Goal: Information Seeking & Learning: Find specific fact

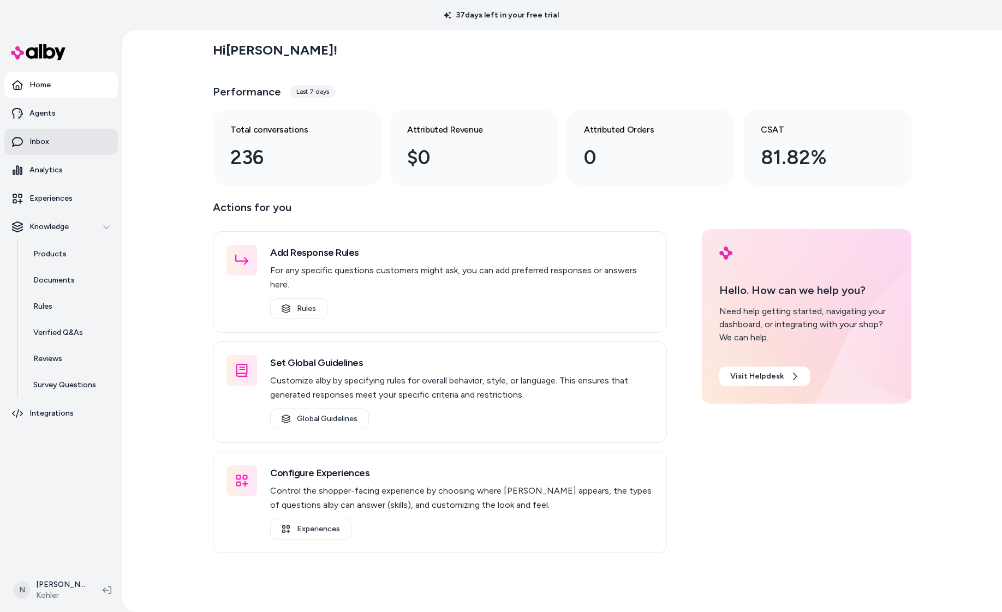
click at [52, 140] on link "Inbox" at bounding box center [61, 142] width 114 height 26
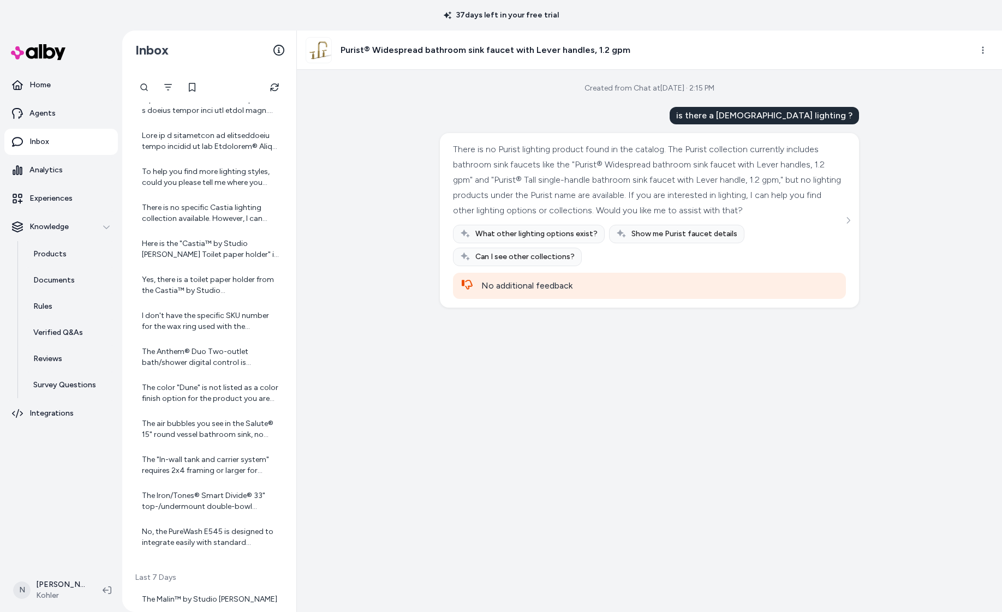
scroll to position [75, 0]
click at [225, 303] on div "There is no Purist lighting product found in the catalog. The Purist collection…" at bounding box center [209, 305] width 152 height 503
click at [225, 317] on div "I don't have the specific SKU number for the wax ring used with the Highline® T…" at bounding box center [210, 324] width 137 height 22
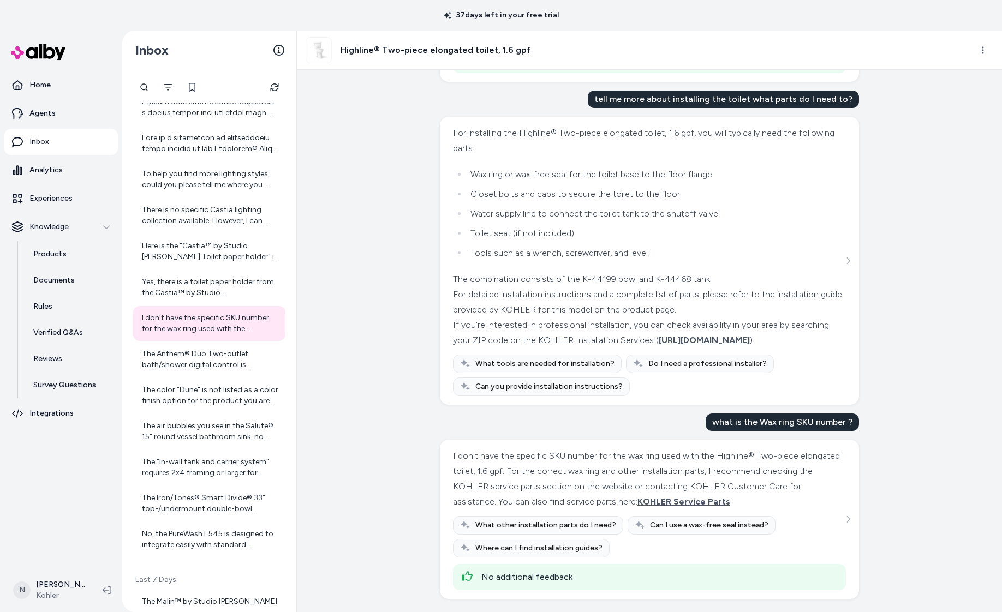
scroll to position [2005, 0]
click at [973, 53] on html "37 days left in your free trial Home Agents Inbox Analytics Experiences Knowled…" at bounding box center [501, 306] width 1002 height 612
click at [951, 73] on div "View all Conversations" at bounding box center [934, 74] width 116 height 17
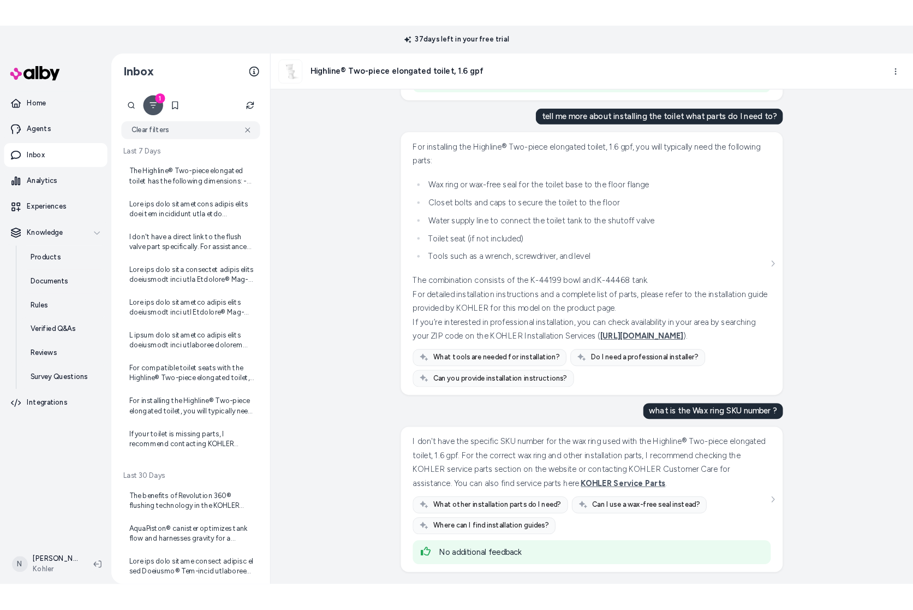
scroll to position [2005, 0]
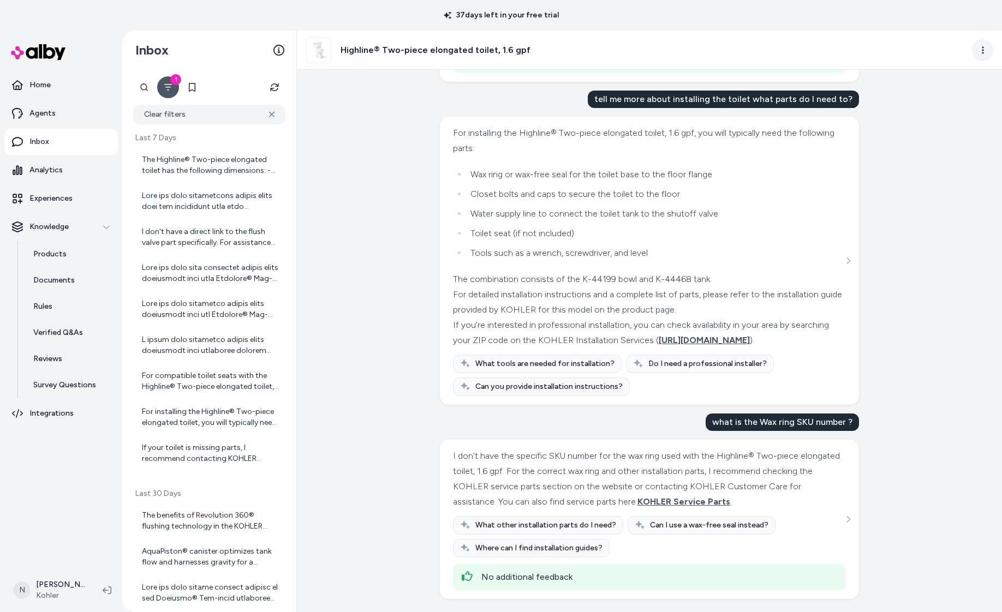
click at [987, 49] on html "37 days left in your free trial Home Agents Inbox Analytics Experiences Knowled…" at bounding box center [501, 306] width 1002 height 612
click at [950, 71] on div "View all Conversations" at bounding box center [934, 74] width 116 height 17
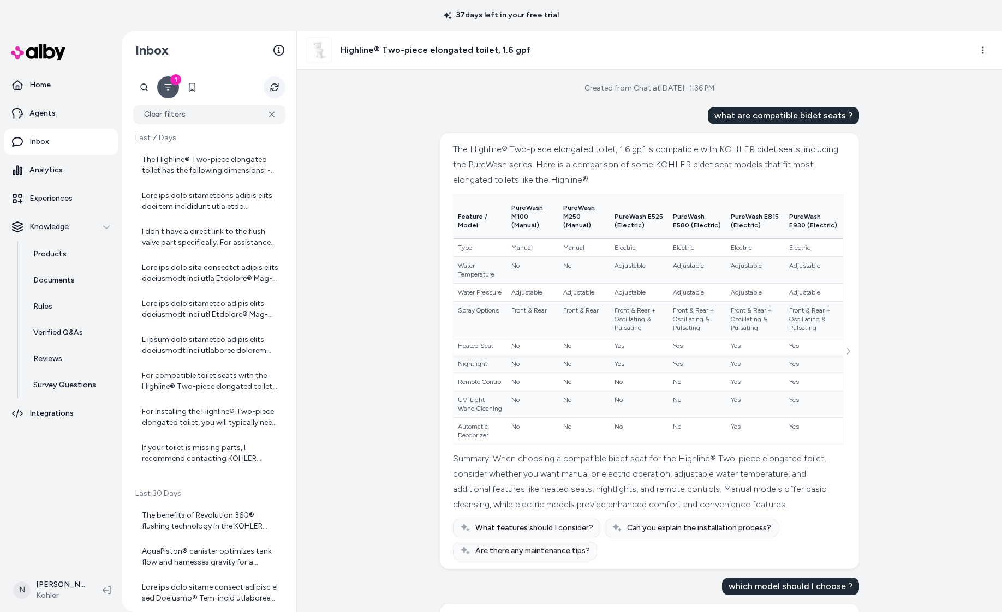
click at [277, 87] on icon "Refresh" at bounding box center [274, 87] width 9 height 9
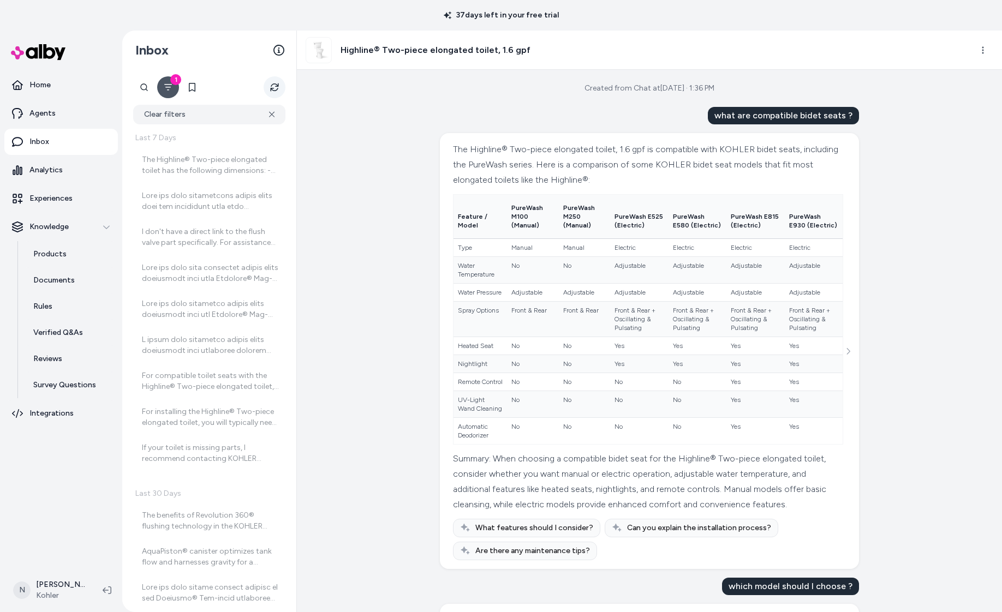
click at [277, 87] on icon "Refresh" at bounding box center [274, 87] width 11 height 11
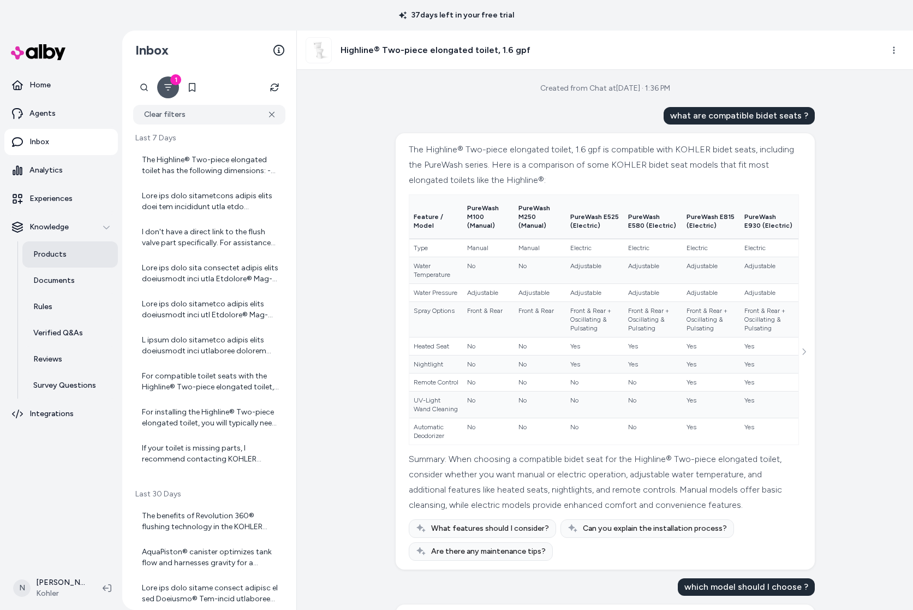
click at [56, 253] on p "Products" at bounding box center [49, 254] width 33 height 11
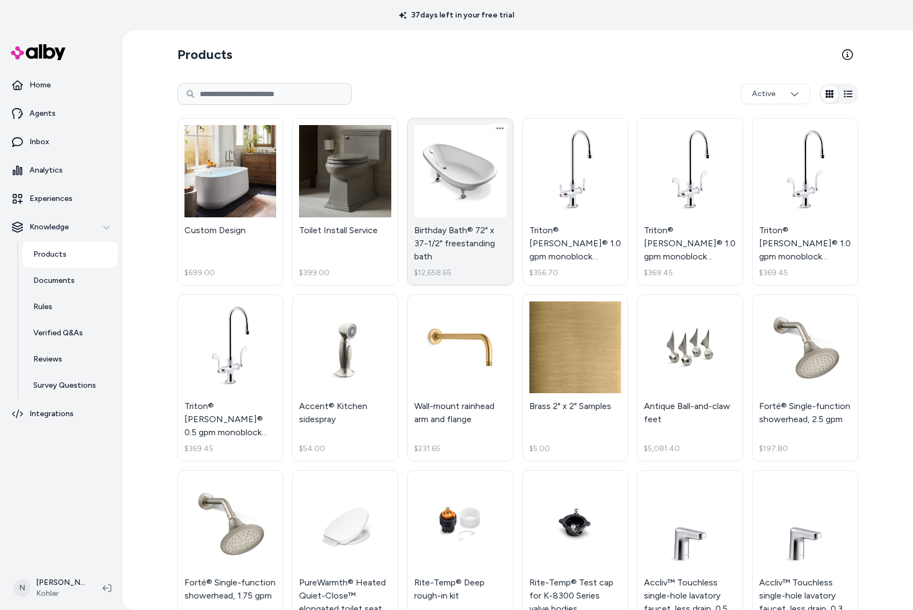
click at [441, 198] on link "Birthday Bath® 72" x 37-1/2" freestanding bath $12,658.65" at bounding box center [460, 202] width 106 height 168
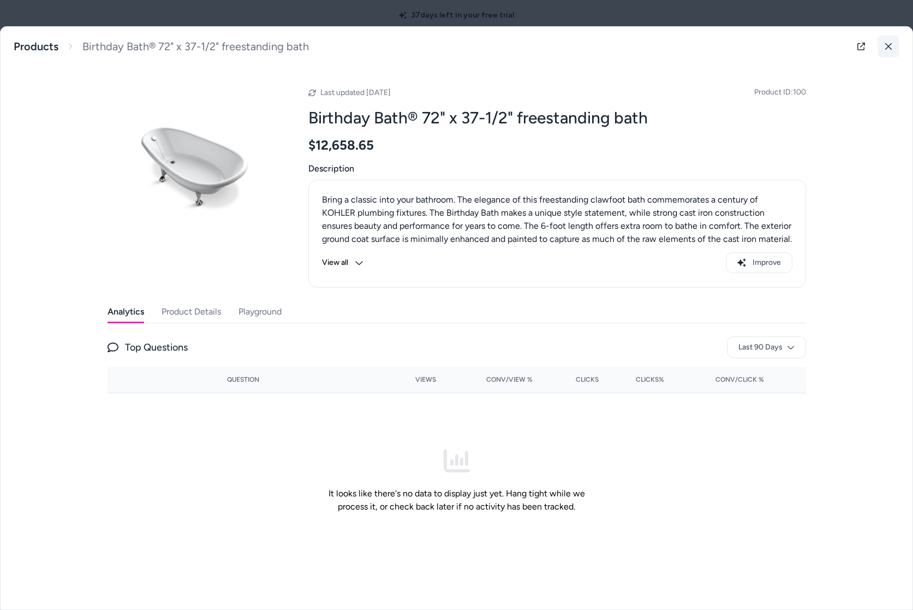
click at [891, 49] on icon at bounding box center [889, 47] width 8 height 8
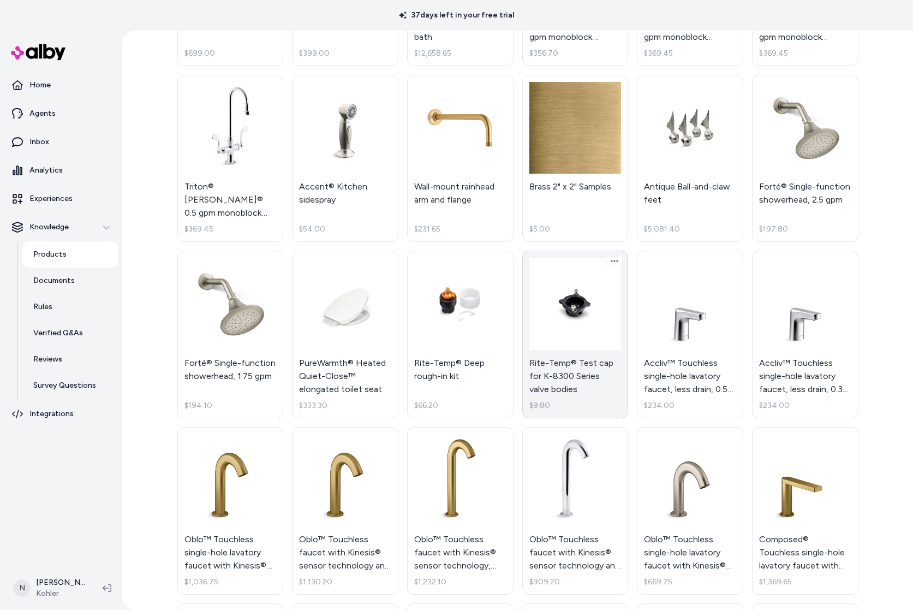
scroll to position [469, 0]
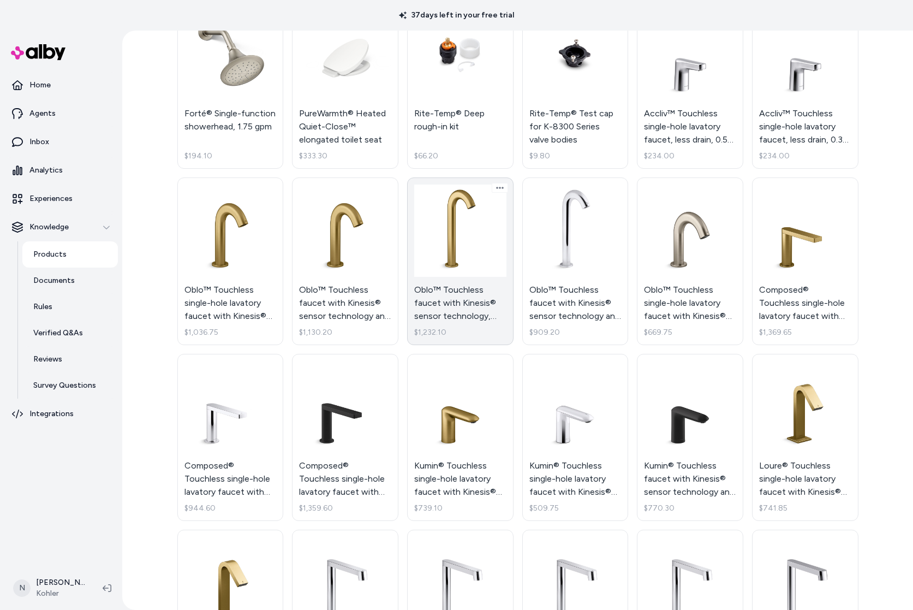
click at [440, 237] on link "Oblo™ Touchless faucet with Kinesis® sensor technology, AC-powered $1,232.10" at bounding box center [460, 261] width 106 height 168
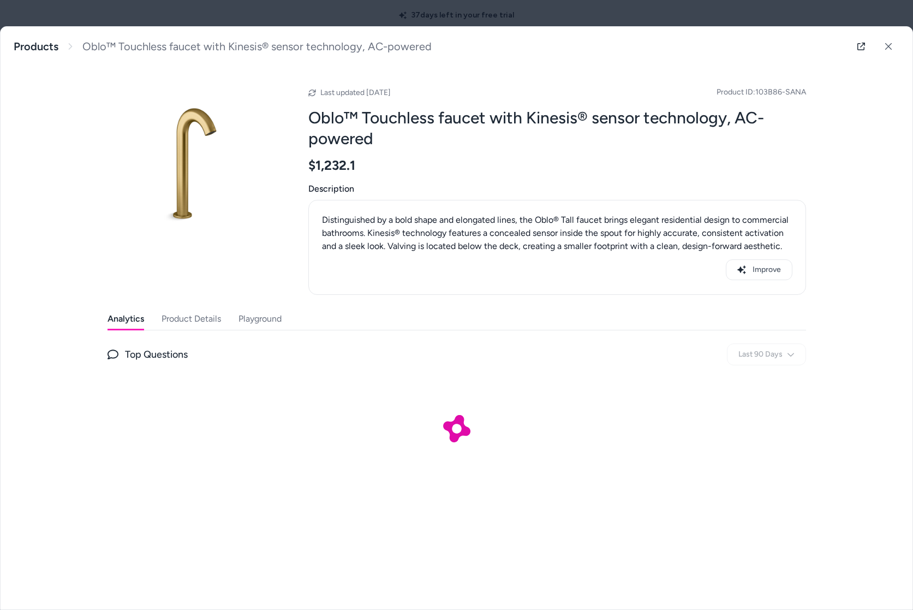
click at [195, 309] on button "Product Details" at bounding box center [191, 319] width 59 height 22
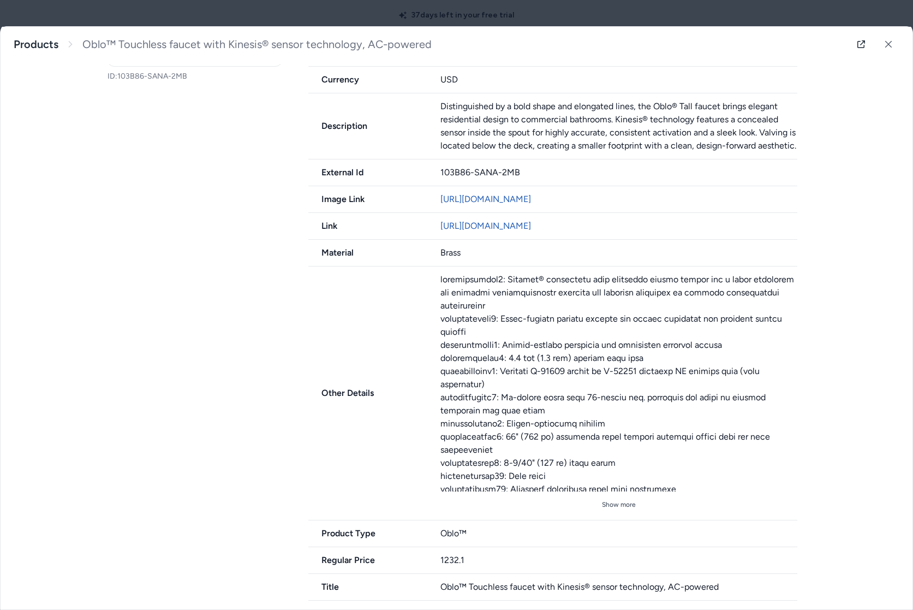
scroll to position [356, 0]
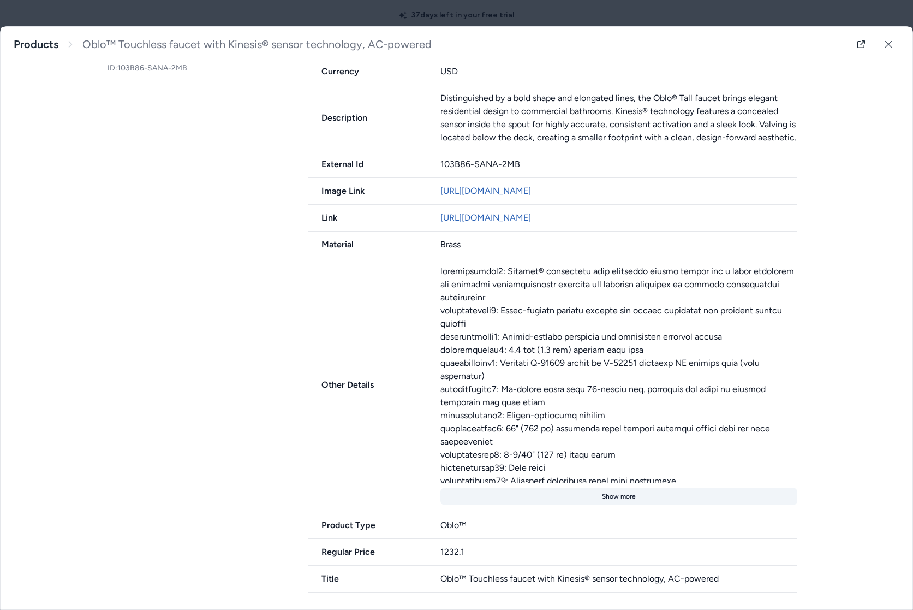
click at [613, 497] on button "Show more" at bounding box center [618, 495] width 357 height 17
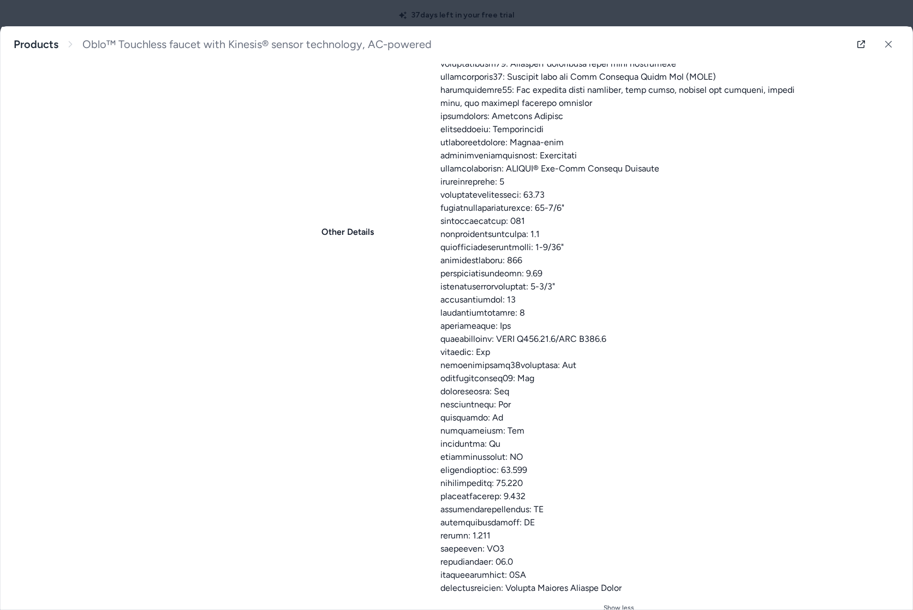
scroll to position [774, 0]
click at [883, 46] on button at bounding box center [889, 44] width 22 height 22
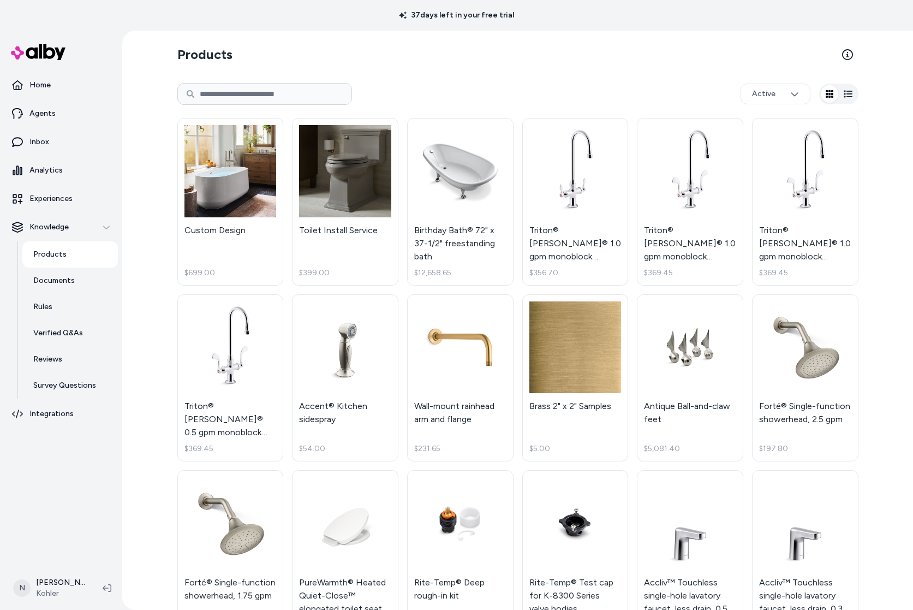
scroll to position [3, 0]
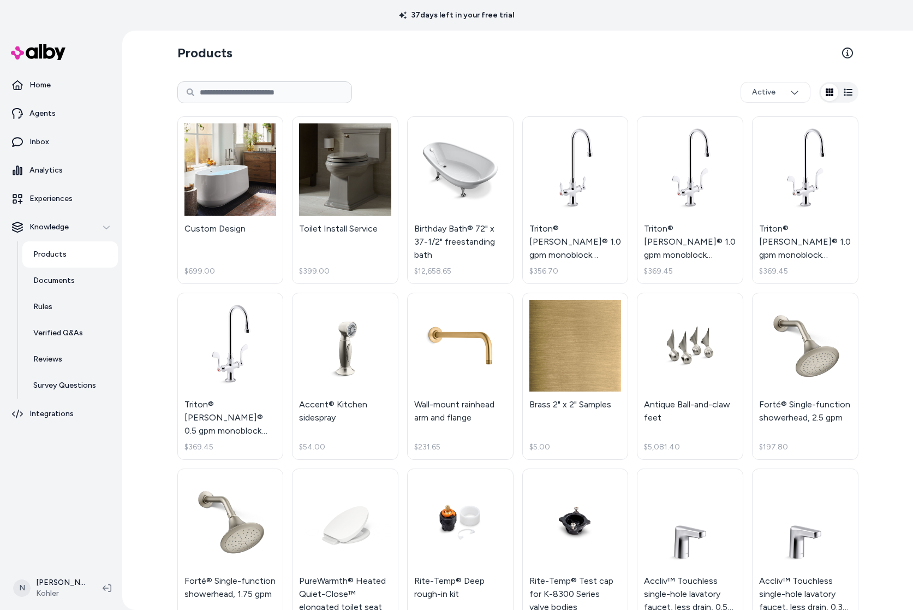
click at [253, 88] on input at bounding box center [264, 92] width 175 height 22
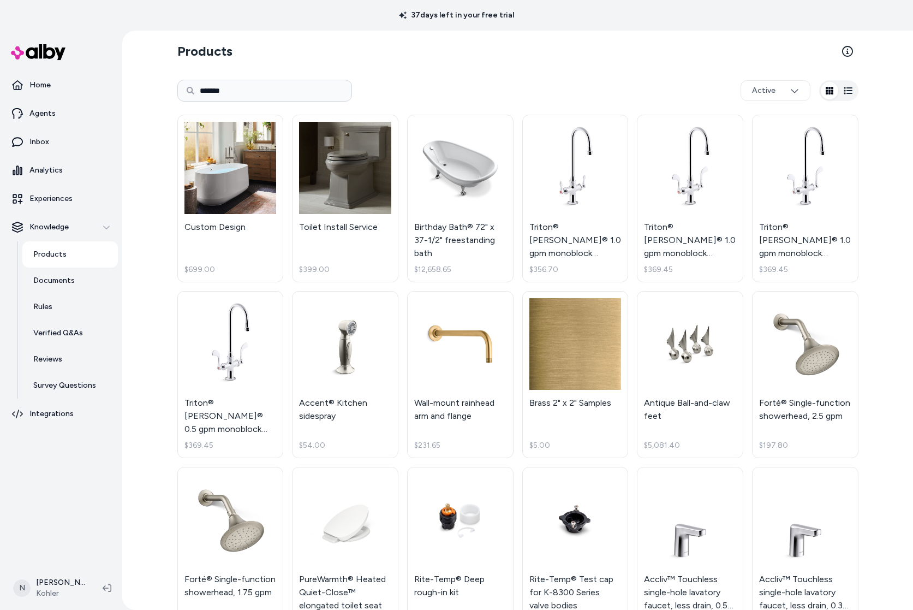
type input "*******"
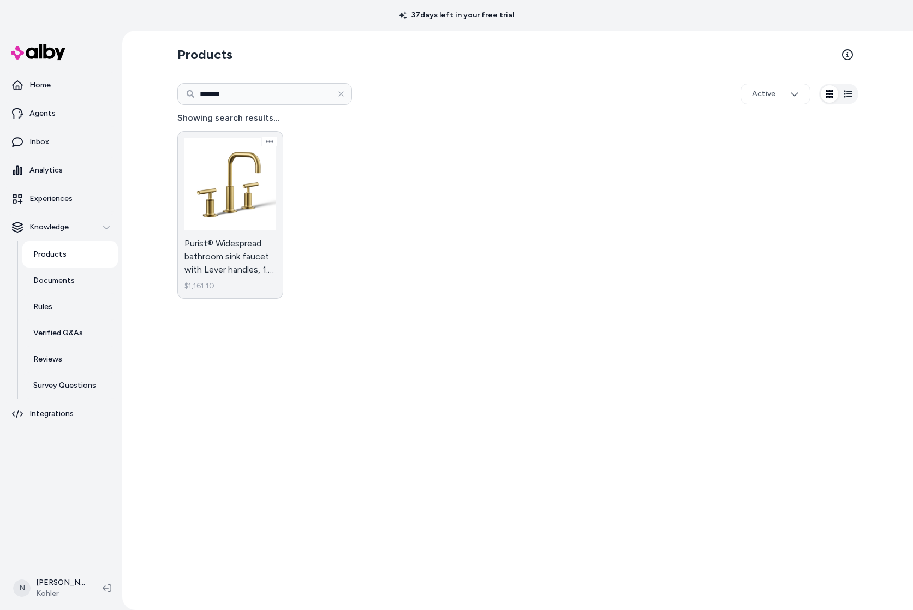
drag, startPoint x: 286, startPoint y: 233, endPoint x: 259, endPoint y: 224, distance: 28.7
click at [286, 234] on div "Purist® Widespread bathroom sink faucet with Lever handles, 1.2 gpm $1,161.10" at bounding box center [517, 214] width 681 height 181
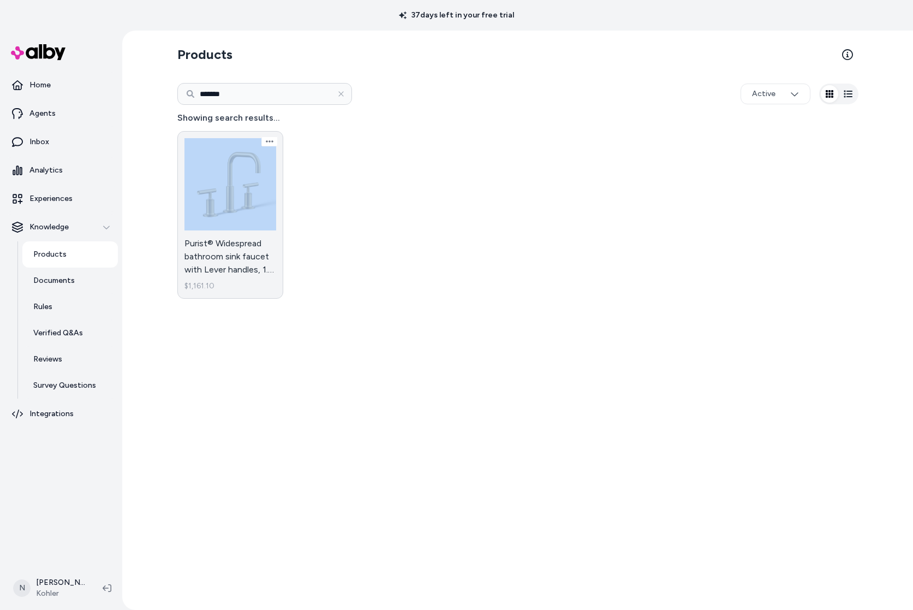
click at [257, 223] on link "Purist® Widespread bathroom sink faucet with Lever handles, 1.2 gpm $1,161.10" at bounding box center [230, 215] width 106 height 168
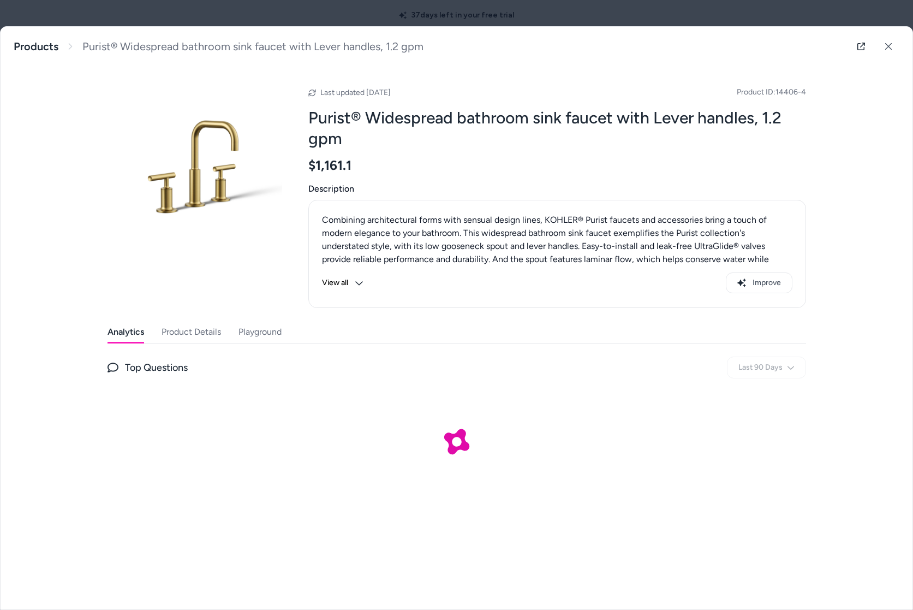
click at [179, 334] on button "Product Details" at bounding box center [191, 332] width 59 height 22
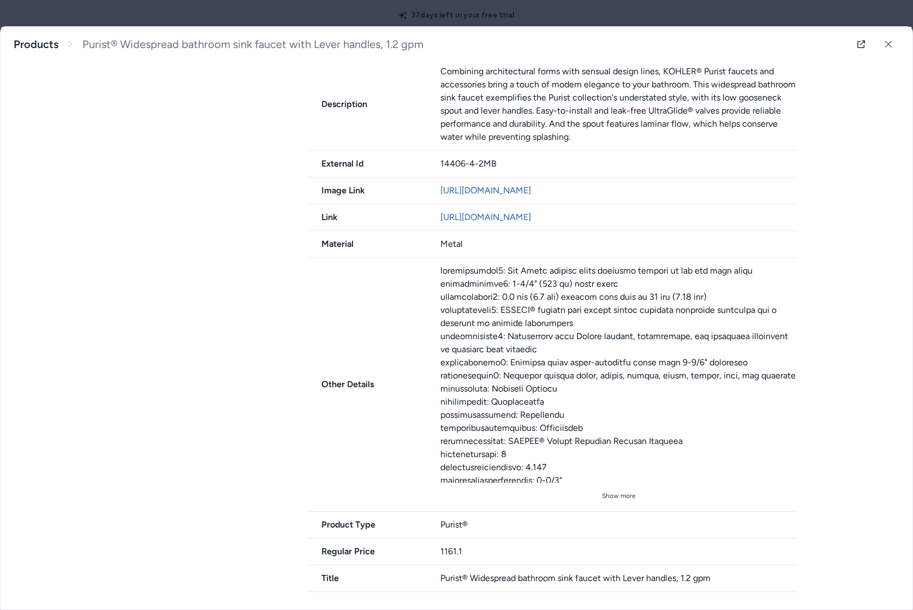
scroll to position [395, 0]
click at [594, 498] on button "Show more" at bounding box center [618, 495] width 357 height 17
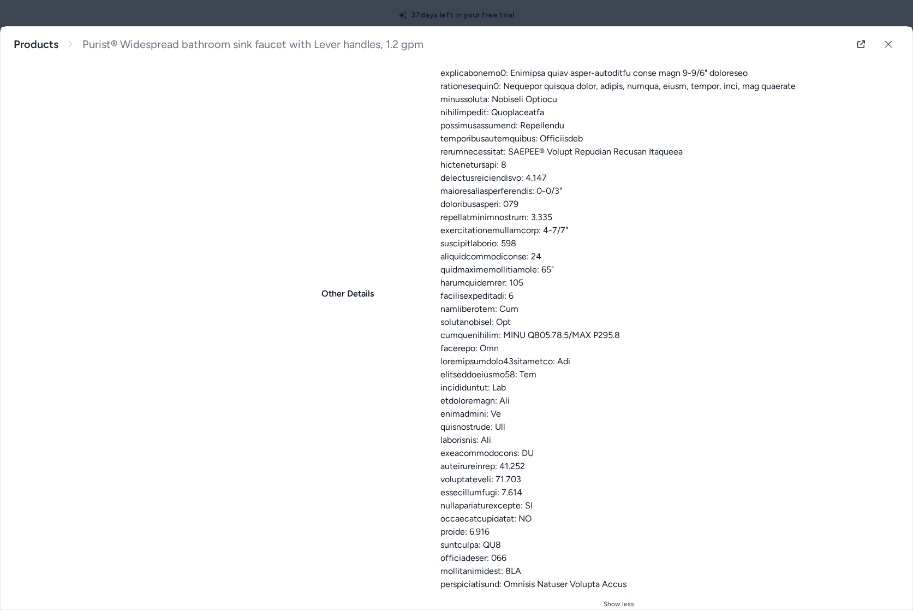
scroll to position [682, 0]
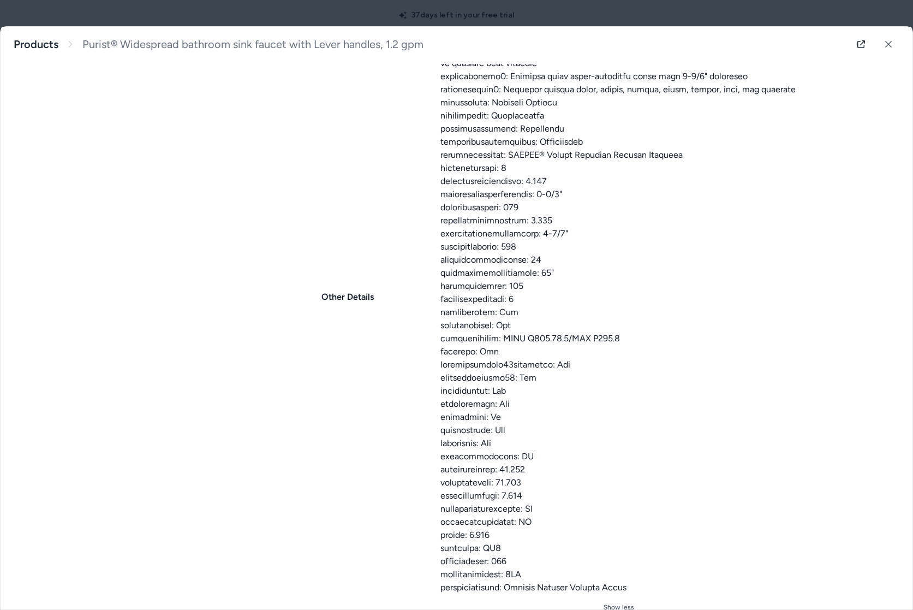
click at [629, 586] on div at bounding box center [618, 286] width 357 height 616
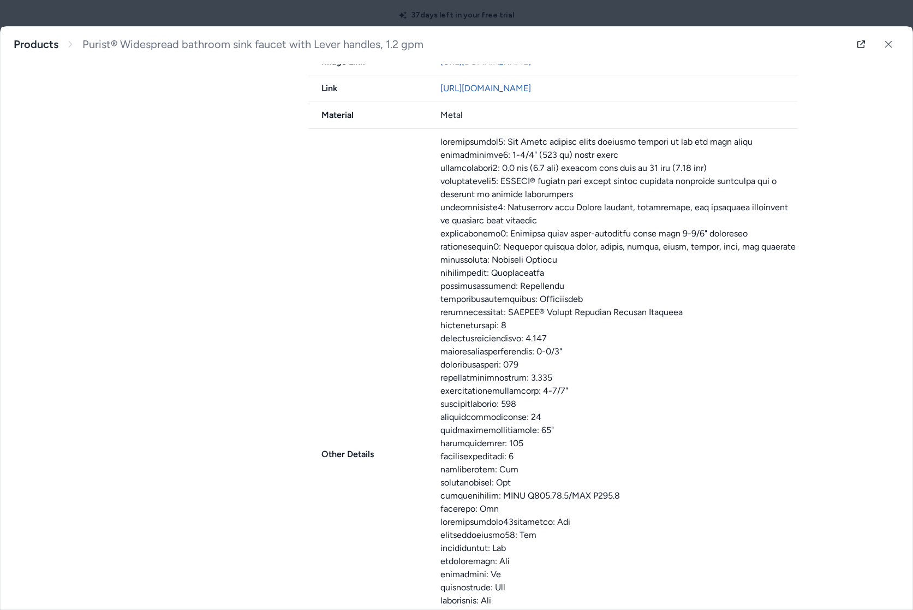
scroll to position [495, 0]
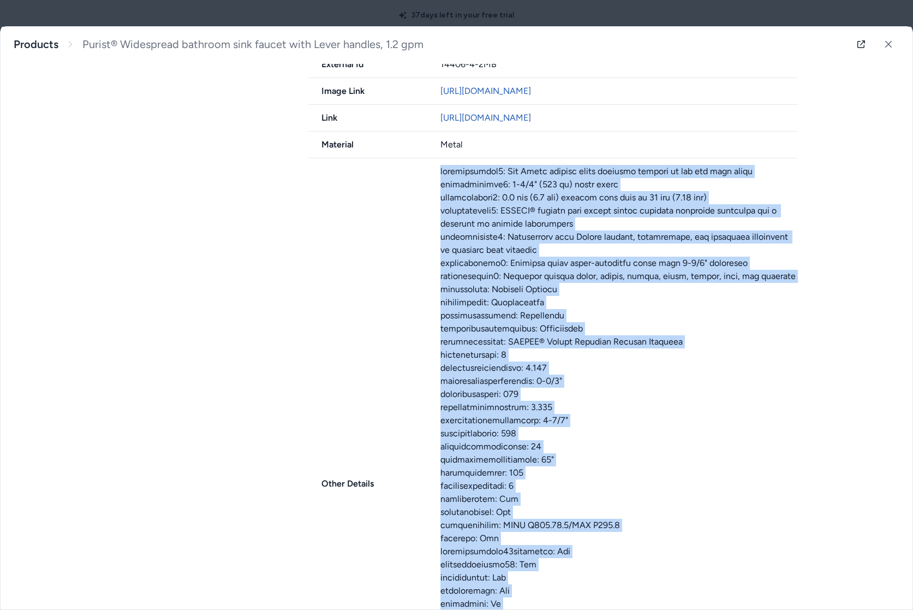
drag, startPoint x: 629, startPoint y: 586, endPoint x: 441, endPoint y: 165, distance: 460.8
click at [441, 165] on div at bounding box center [618, 473] width 357 height 616
copy div "featurebullet1: Two Lever handles offer separate control of hot and cold water …"
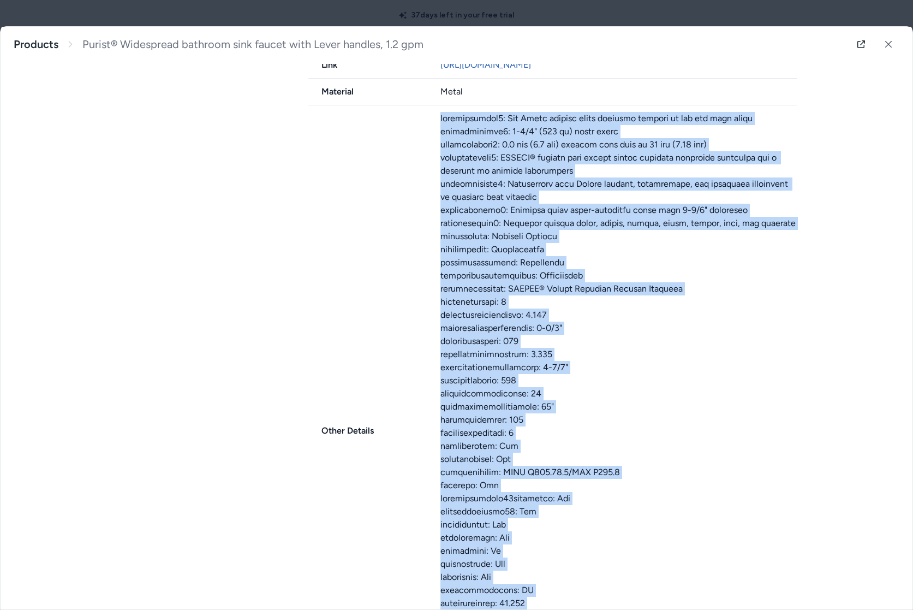
scroll to position [545, 0]
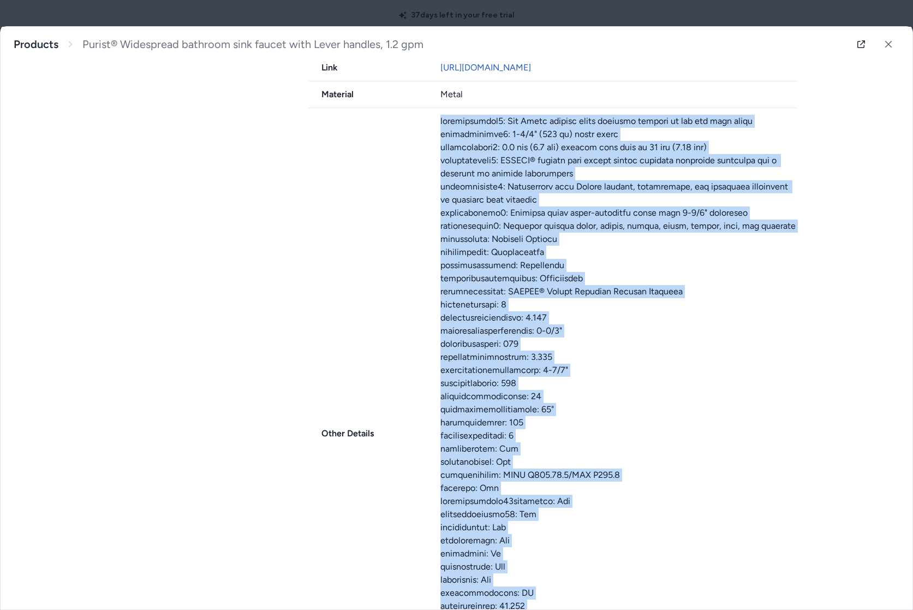
click at [266, 199] on div "8 Variants Purist® Widespread bathroom sink faucet with Lever handles, 1.2 gpm …" at bounding box center [457, 325] width 699 height 1028
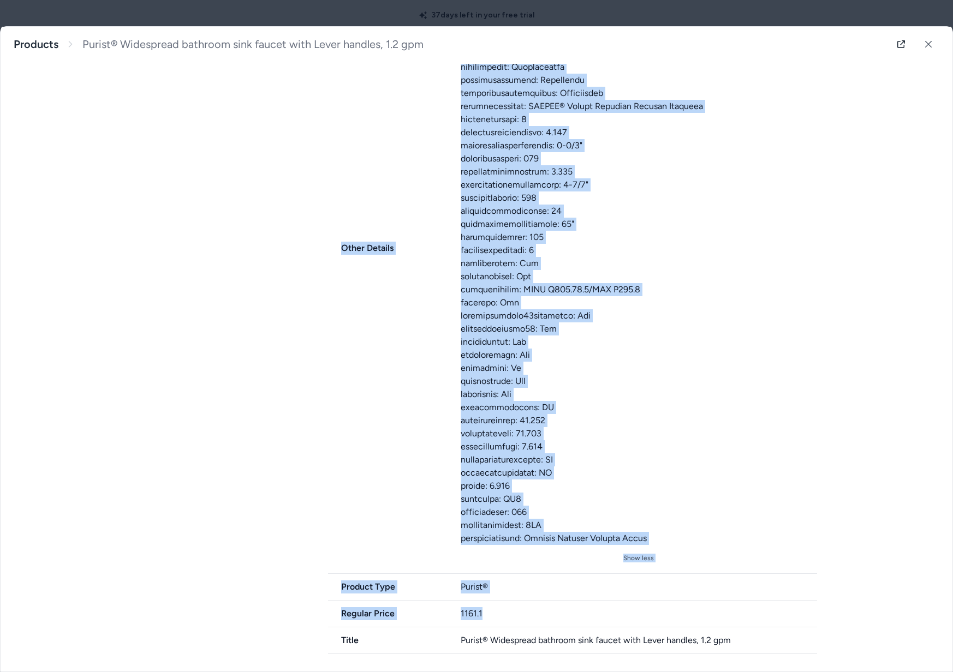
scroll to position [730, 0]
drag, startPoint x: 344, startPoint y: 186, endPoint x: 816, endPoint y: 648, distance: 660.7
click at [825, 612] on div "Availability in_stock Category Bathroom Sink Faucets Currency USD Description C…" at bounding box center [577, 149] width 498 height 1011
copy div "Availability in_stock Category Bathroom Sink Faucets Currency USD Description C…"
